Goal: Information Seeking & Learning: Learn about a topic

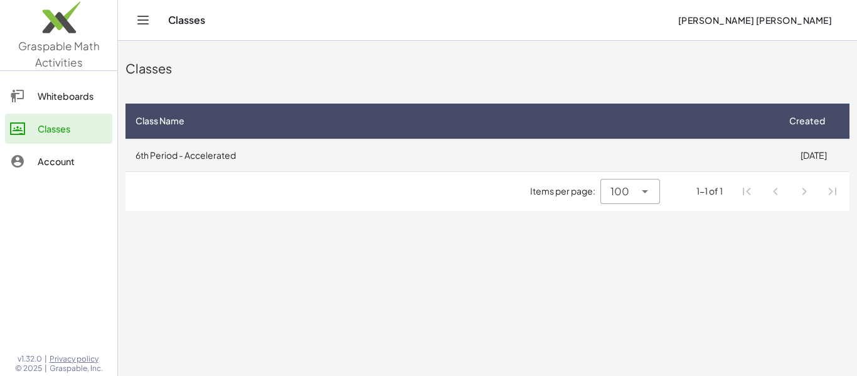
click at [722, 149] on td "6th Period - Accelerated" at bounding box center [451, 155] width 652 height 33
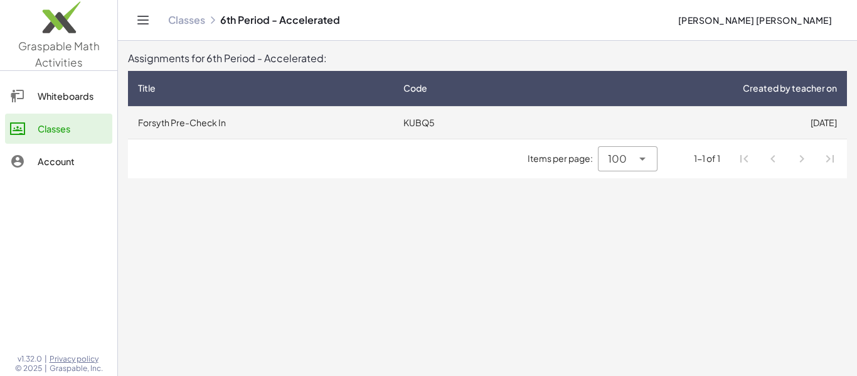
click at [617, 119] on td "[DATE]" at bounding box center [690, 122] width 313 height 33
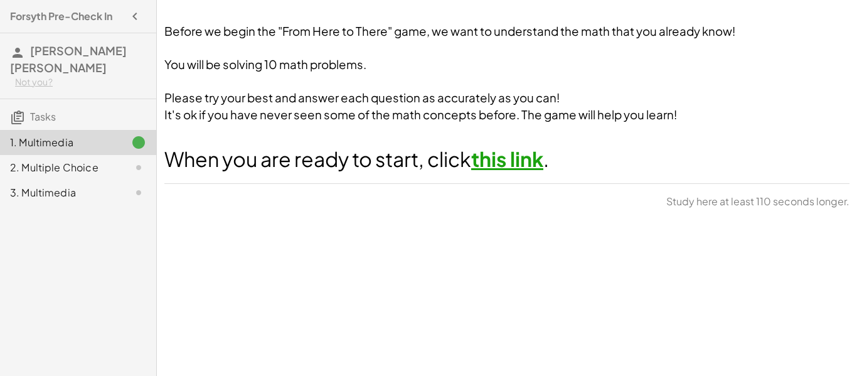
click at [55, 174] on div "2. Multiple Choice" at bounding box center [60, 167] width 101 height 15
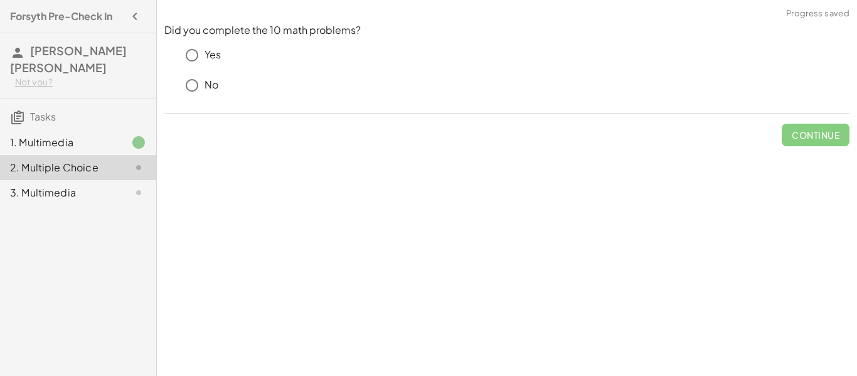
click at [67, 154] on div "1. Multimedia" at bounding box center [78, 142] width 156 height 25
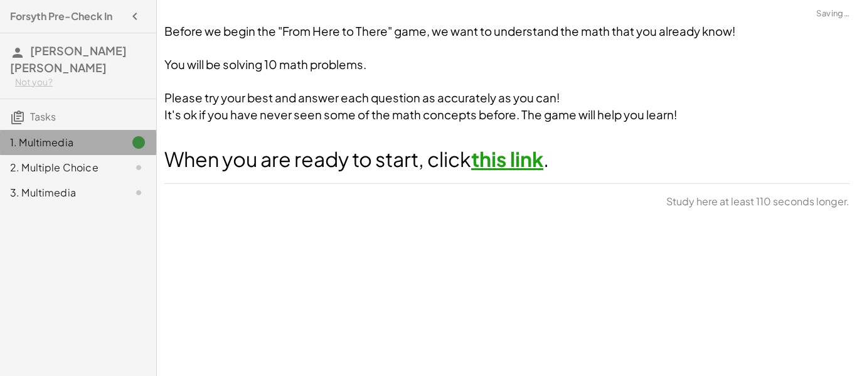
click at [47, 198] on div "3. Multimedia" at bounding box center [60, 192] width 101 height 15
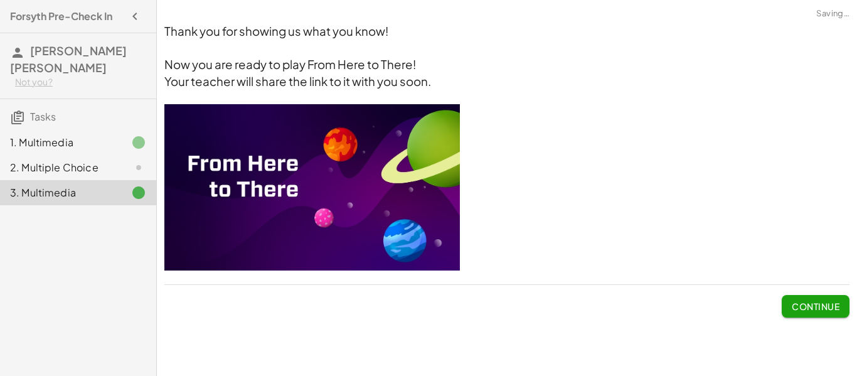
click at [60, 144] on div "1. Multimedia" at bounding box center [60, 142] width 101 height 15
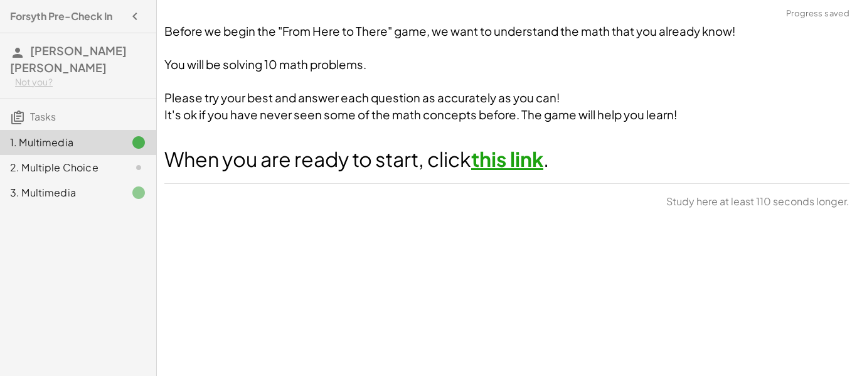
click at [515, 165] on link "this link" at bounding box center [507, 158] width 72 height 25
click at [104, 127] on div "1. Multimedia 2. Multiple Choice 3. Multimedia" at bounding box center [78, 167] width 156 height 85
click at [793, 200] on span "Continue" at bounding box center [816, 205] width 48 height 11
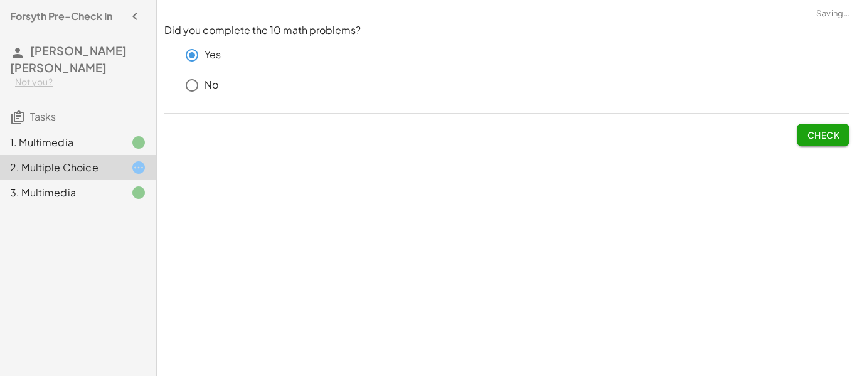
click at [815, 136] on span "Check" at bounding box center [823, 134] width 33 height 11
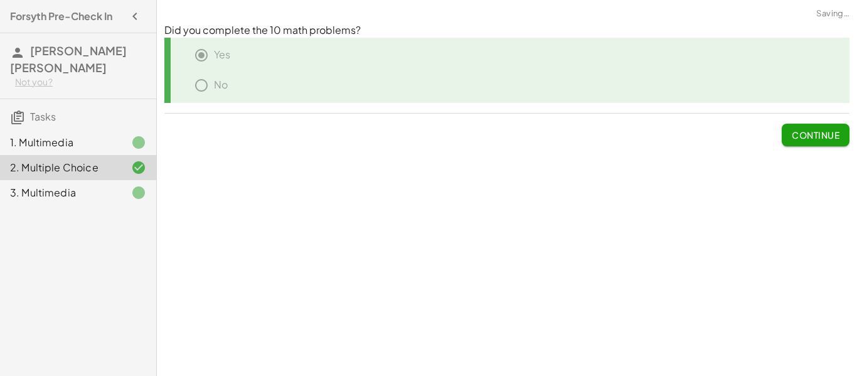
click at [815, 136] on span "Continue" at bounding box center [816, 134] width 48 height 11
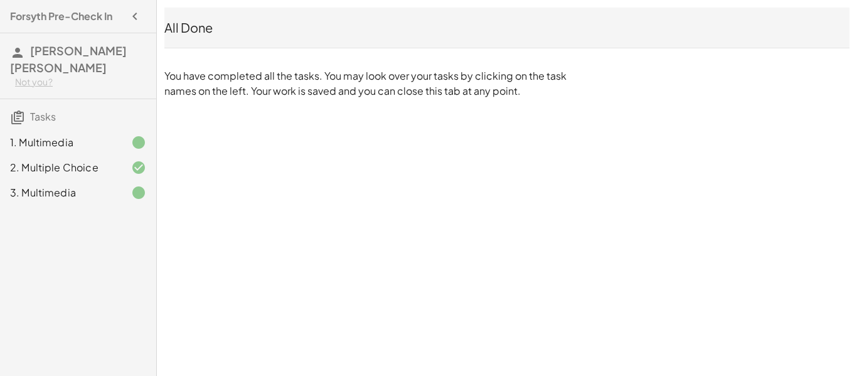
click at [110, 193] on div "3. Multimedia" at bounding box center [60, 192] width 101 height 15
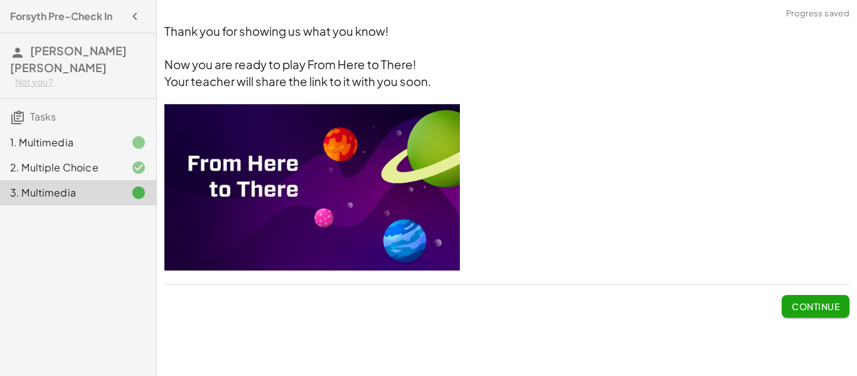
click at [233, 184] on img at bounding box center [312, 187] width 296 height 166
click at [300, 65] on span "Now you are ready to play From Here to There!" at bounding box center [290, 64] width 252 height 14
click at [801, 307] on span "Continue" at bounding box center [816, 306] width 48 height 11
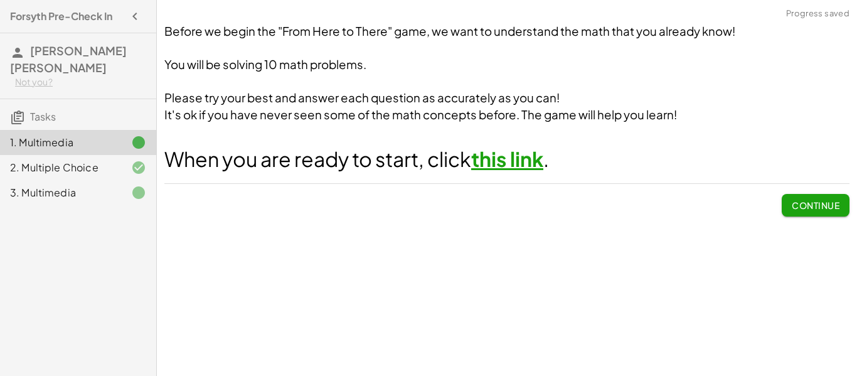
click at [794, 213] on button "Continue" at bounding box center [816, 205] width 68 height 23
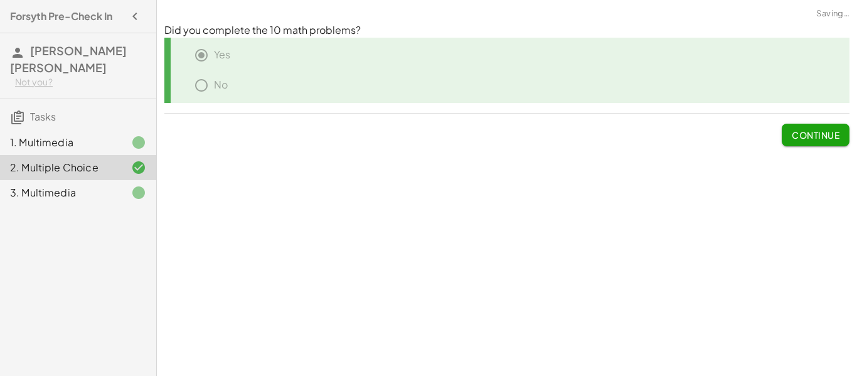
click at [802, 141] on button "Continue" at bounding box center [816, 135] width 68 height 23
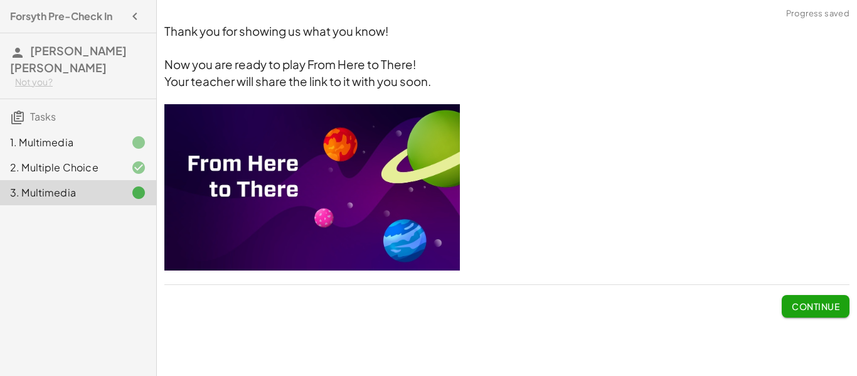
click at [828, 309] on span "Continue" at bounding box center [816, 306] width 48 height 11
